Goal: Task Accomplishment & Management: Complete application form

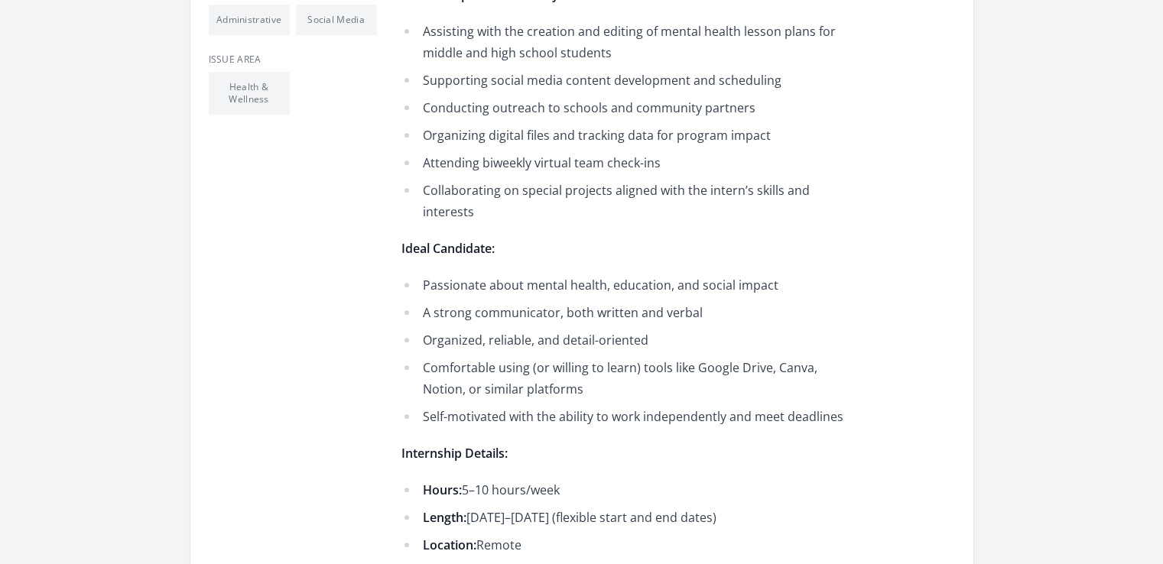
scroll to position [765, 0]
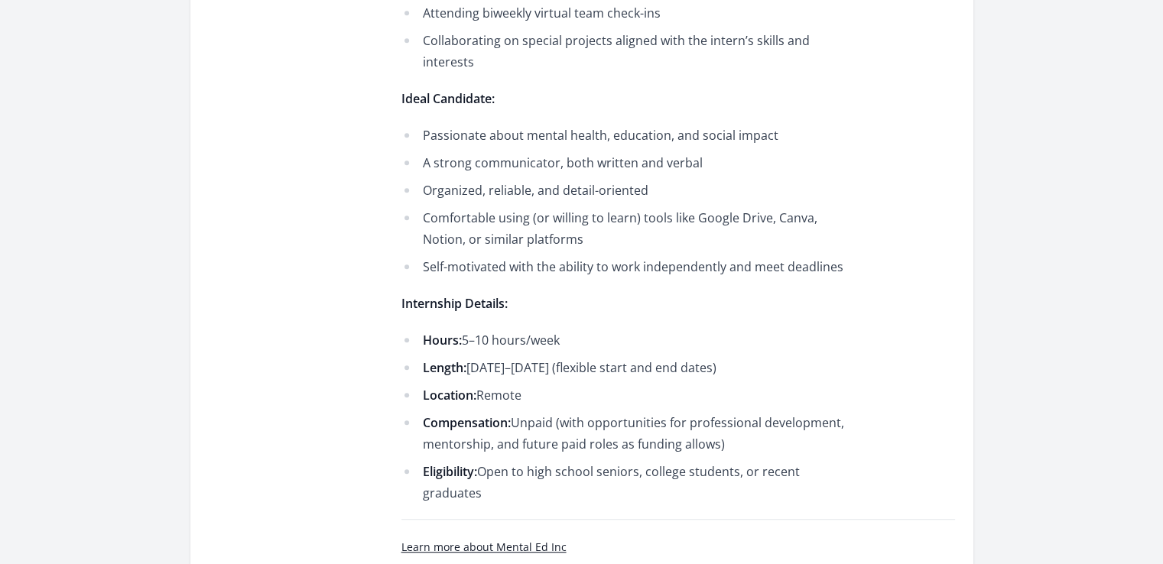
drag, startPoint x: 681, startPoint y: 364, endPoint x: 802, endPoint y: 376, distance: 122.2
click at [802, 376] on li "Length: September–November 2025 (flexible start and end dates)" at bounding box center [625, 367] width 447 height 21
click at [486, 379] on ul "Hours: 5–10 hours/week Length: September–November 2025 (flexible start and end …" at bounding box center [625, 417] width 447 height 174
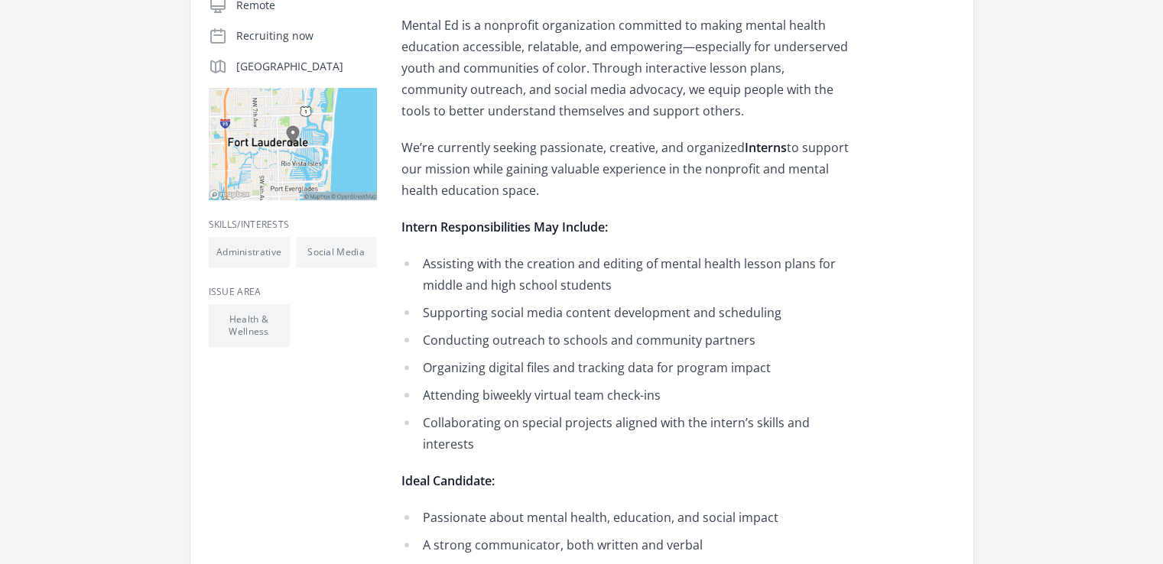
scroll to position [0, 0]
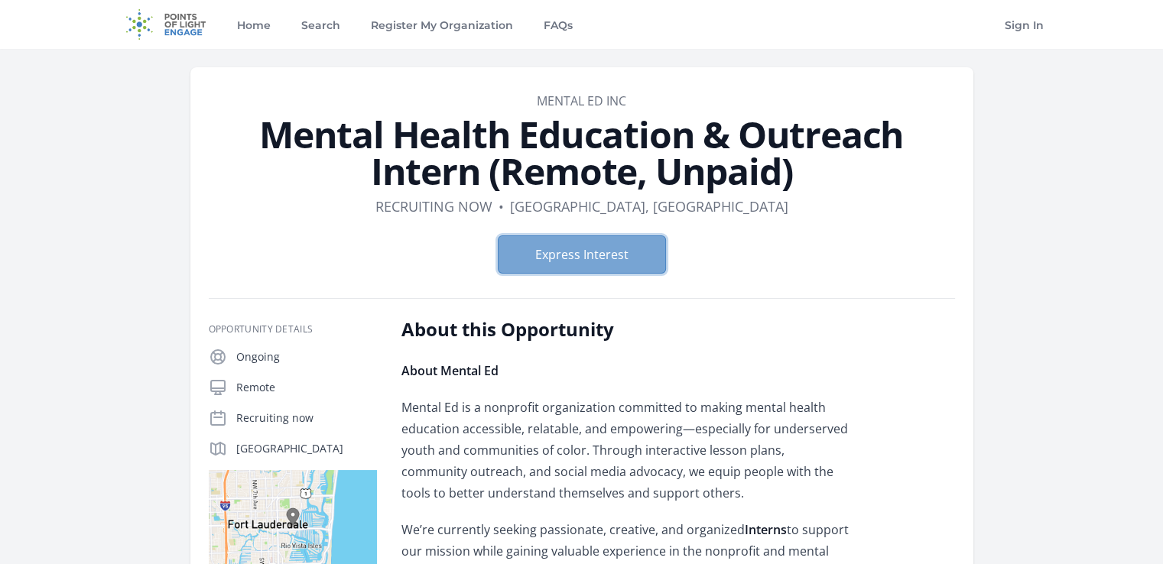
click at [558, 255] on button "Express Interest" at bounding box center [582, 255] width 168 height 38
click at [425, 180] on h1 "Mental Health Education & Outreach Intern (Remote, Unpaid)" at bounding box center [582, 152] width 746 height 73
click at [328, 38] on link "Search" at bounding box center [320, 24] width 45 height 49
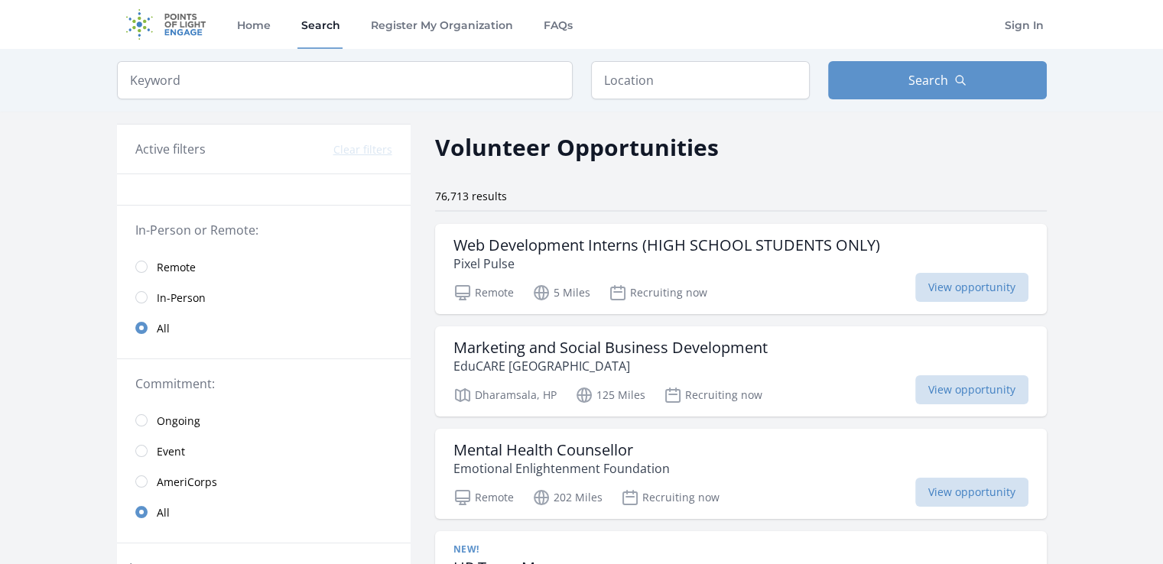
click at [171, 262] on span "Remote" at bounding box center [176, 267] width 39 height 15
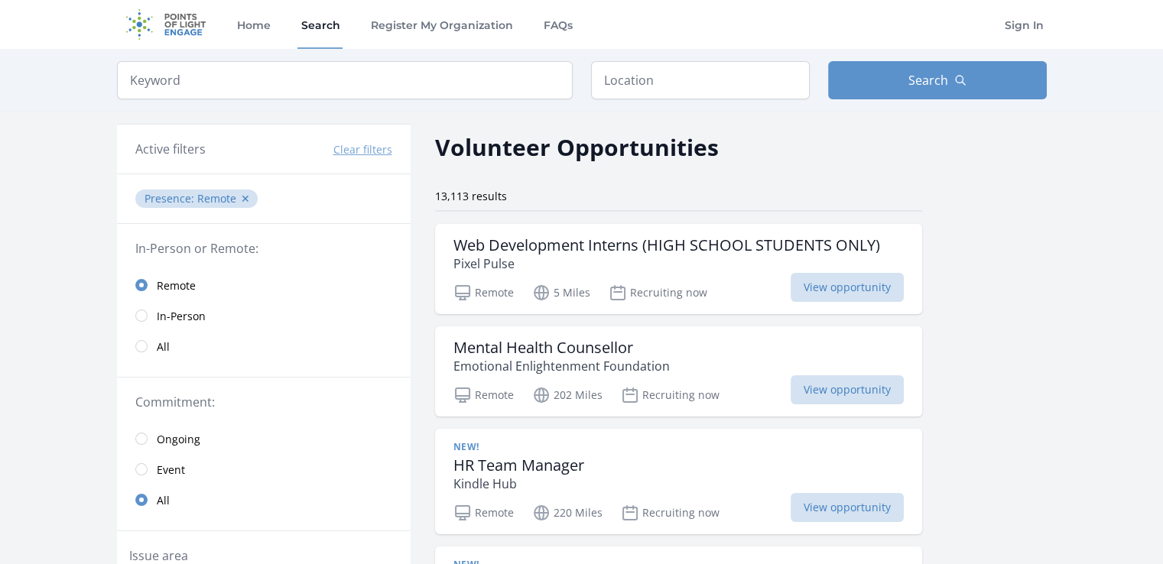
click at [180, 436] on span "Ongoing" at bounding box center [179, 439] width 44 height 15
click at [359, 85] on input "search" at bounding box center [345, 80] width 456 height 38
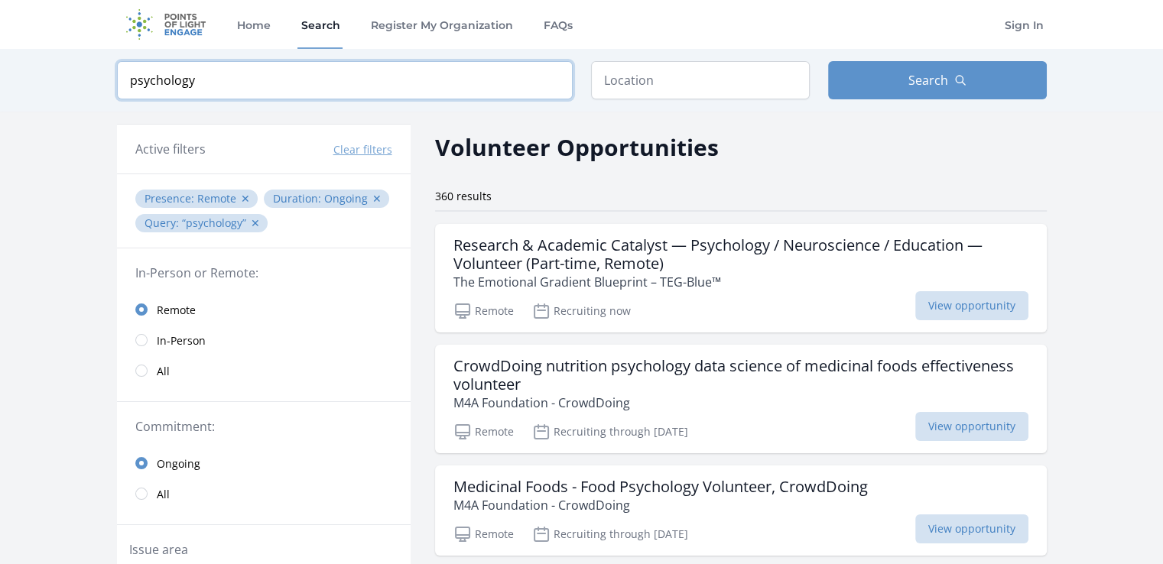
type input "psychology"
click button "submit" at bounding box center [0, 0] width 0 height 0
drag, startPoint x: 627, startPoint y: 285, endPoint x: 1074, endPoint y: 259, distance: 447.4
click at [988, 301] on span "View opportunity" at bounding box center [971, 305] width 113 height 29
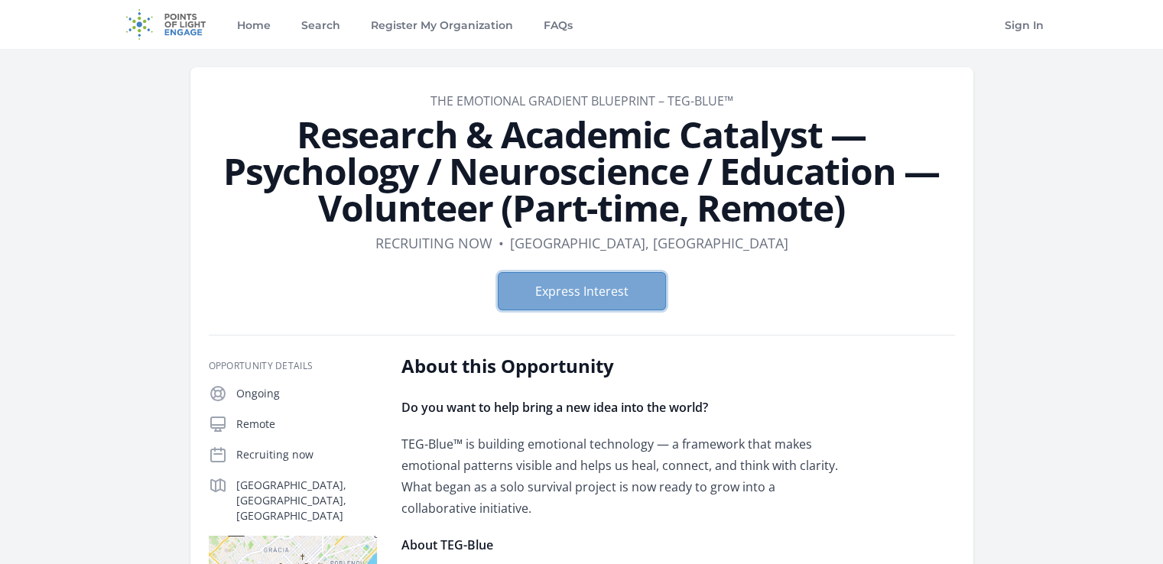
click at [574, 288] on button "Express Interest" at bounding box center [582, 291] width 168 height 38
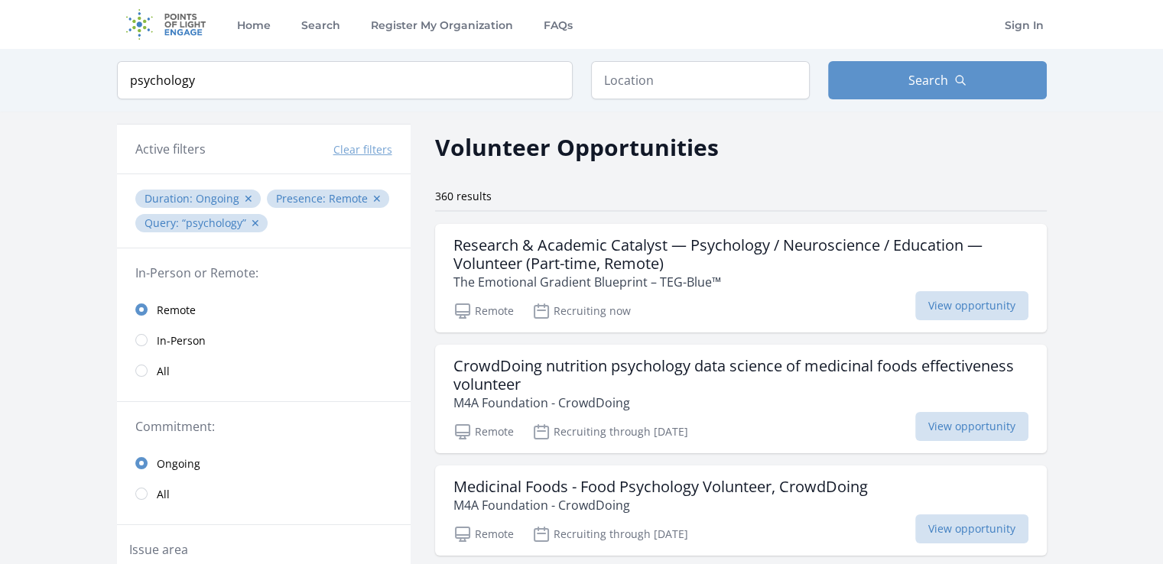
click at [1122, 57] on div "Keyword psychology Location Search" at bounding box center [581, 80] width 1163 height 63
